Goal: Task Accomplishment & Management: Manage account settings

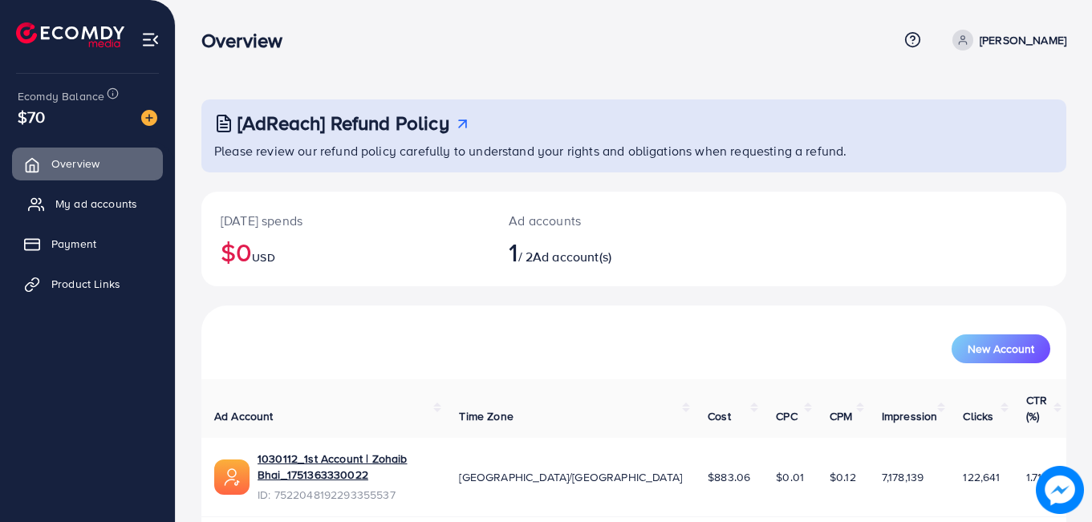
click at [124, 206] on span "My ad accounts" at bounding box center [96, 204] width 82 height 16
click at [112, 207] on span "My ad accounts" at bounding box center [96, 204] width 82 height 16
